Goal: Information Seeking & Learning: Learn about a topic

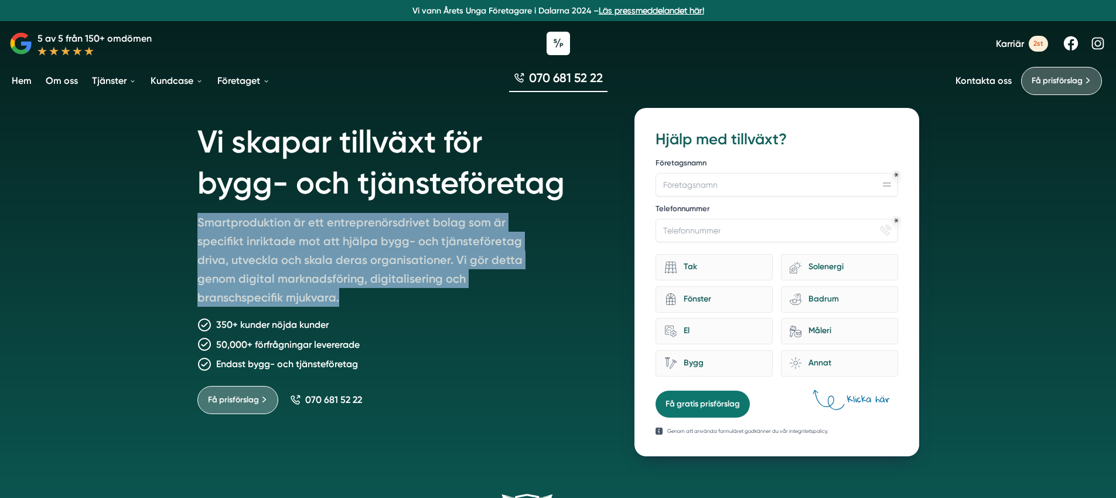
drag, startPoint x: 199, startPoint y: 222, endPoint x: 386, endPoint y: 298, distance: 202.2
click at [386, 298] on p "Smartproduktion är ett entreprenörsdrivet bolag som är specifikt inriktade mot …" at bounding box center [366, 262] width 338 height 98
drag, startPoint x: 372, startPoint y: 290, endPoint x: 224, endPoint y: 223, distance: 162.3
click at [226, 223] on p "Smartproduktion är ett entreprenörsdrivet bolag som är specifikt inriktade mot …" at bounding box center [366, 262] width 338 height 98
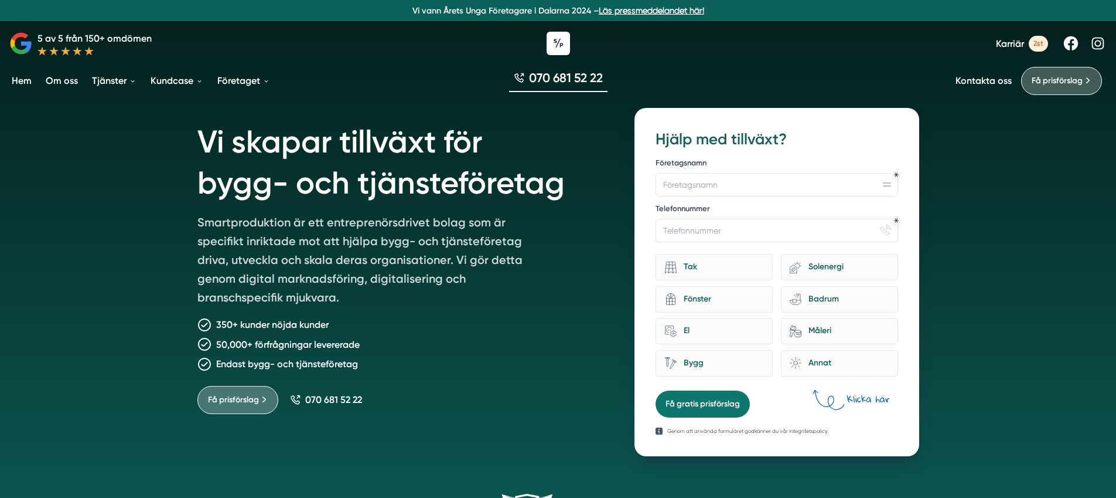
click at [198, 220] on p "Smartproduktion är ett entreprenörsdrivet bolag som är specifikt inriktade mot …" at bounding box center [366, 262] width 338 height 98
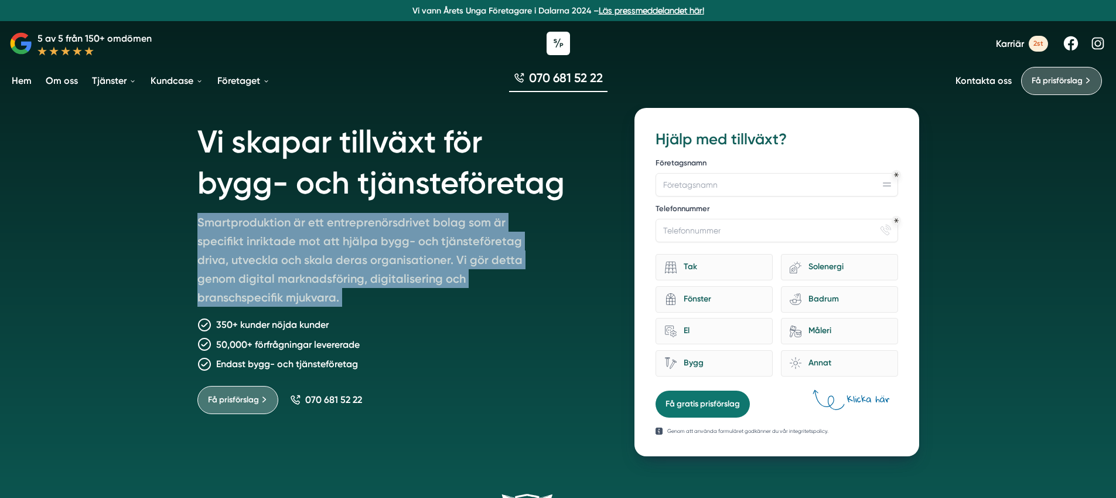
drag, startPoint x: 193, startPoint y: 219, endPoint x: 414, endPoint y: 312, distance: 240.0
click at [414, 312] on div "Vi skapar tillväxt för bygg- och tjänsteföretag Smartproduktion är ett entrepre…" at bounding box center [558, 275] width 750 height 362
click at [414, 312] on div "Vi skapar tillväxt för bygg- och tjänsteföretag Smartproduktion är ett entrepre…" at bounding box center [402, 282] width 410 height 348
drag, startPoint x: 379, startPoint y: 292, endPoint x: 189, endPoint y: 220, distance: 202.3
click at [189, 220] on div "Vi skapar tillväxt för bygg- och tjänsteföretag Smartproduktion är ett entrepre…" at bounding box center [558, 275] width 750 height 362
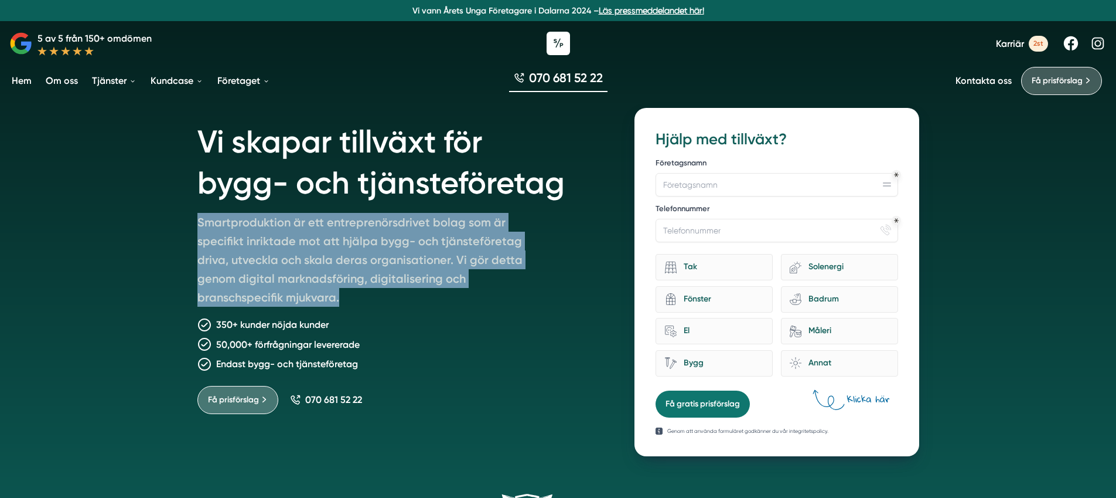
copy p "Smartproduktion är ett entreprenörsdrivet bolag som är specifikt inriktade mot …"
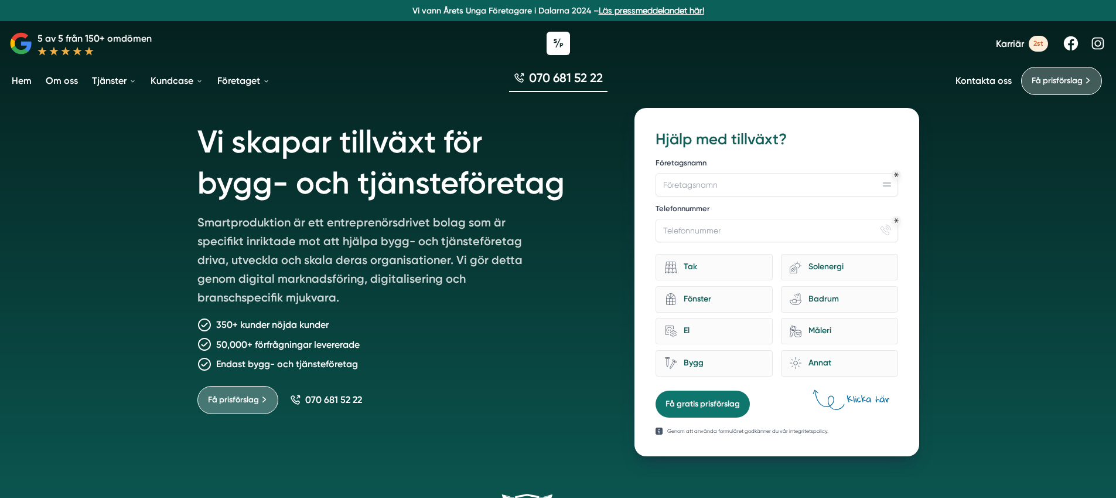
click at [256, 290] on p "Smartproduktion är ett entreprenörsdrivet bolag som är specifikt inriktade mot …" at bounding box center [366, 262] width 338 height 98
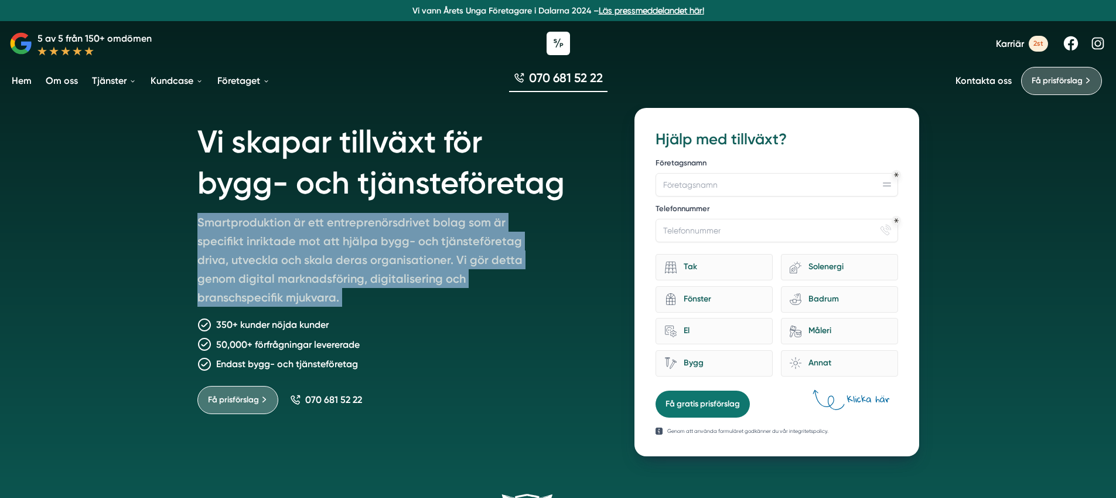
click at [256, 290] on p "Smartproduktion är ett entreprenörsdrivet bolag som är specifikt inriktade mot …" at bounding box center [366, 262] width 338 height 98
